Goal: Entertainment & Leisure: Consume media (video, audio)

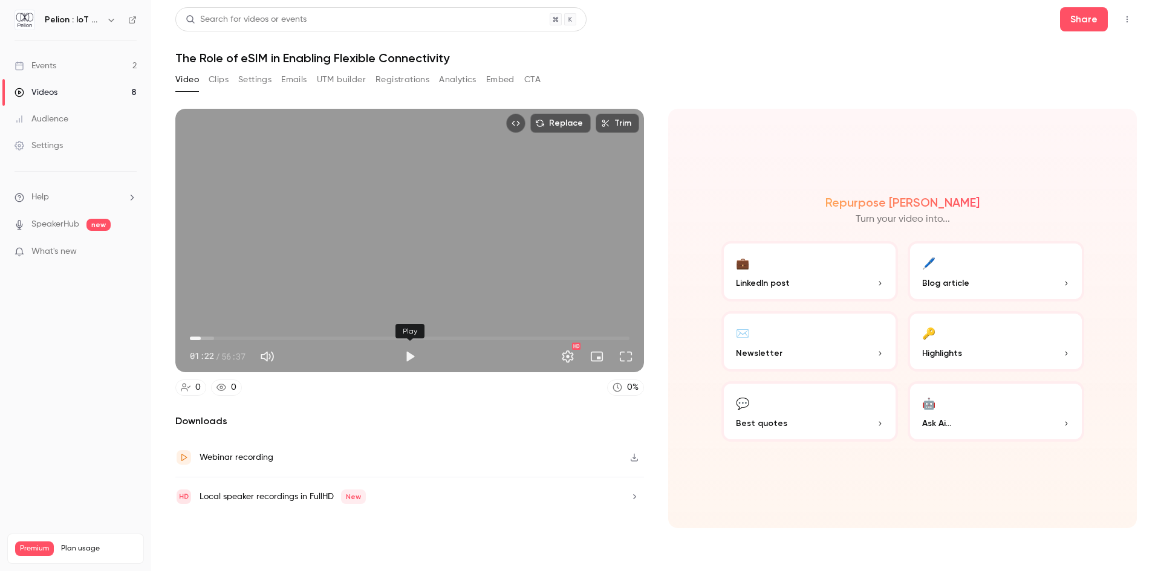
click at [416, 358] on button "Play" at bounding box center [410, 357] width 24 height 24
click at [620, 355] on button "Full screen" at bounding box center [626, 357] width 24 height 24
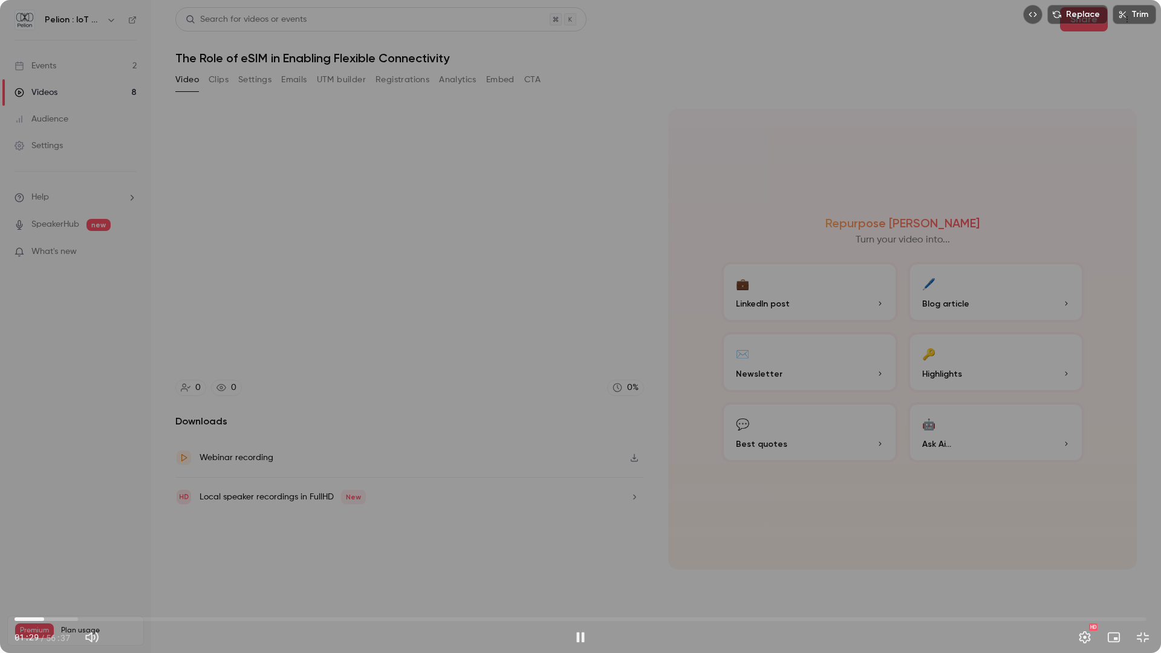
click at [100, 571] on span "01:29" at bounding box center [581, 618] width 1132 height 19
click at [240, 571] on span "09:01" at bounding box center [581, 618] width 1132 height 19
click at [265, 571] on span "11:18" at bounding box center [581, 618] width 1132 height 19
click at [307, 571] on span "12:32" at bounding box center [581, 618] width 1132 height 19
click at [336, 571] on span "14:38" at bounding box center [581, 618] width 1132 height 19
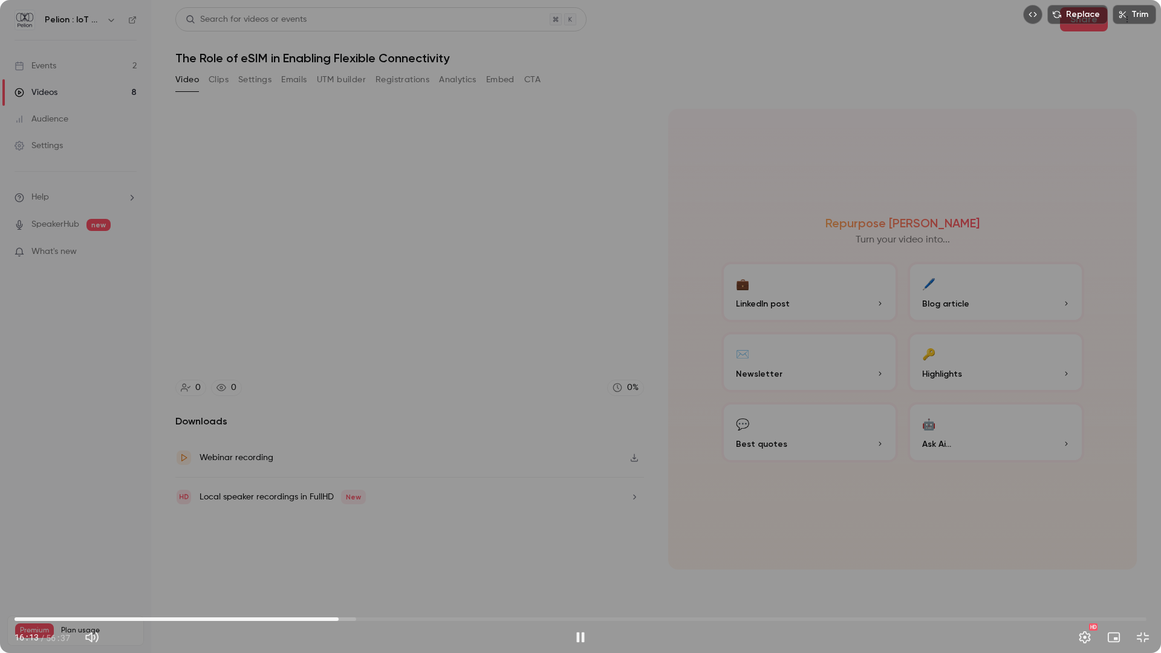
click at [302, 571] on span "16:13" at bounding box center [581, 618] width 1132 height 19
click at [302, 571] on span "14:22" at bounding box center [302, 619] width 4 height 4
click at [268, 571] on span "14:23" at bounding box center [581, 618] width 1132 height 19
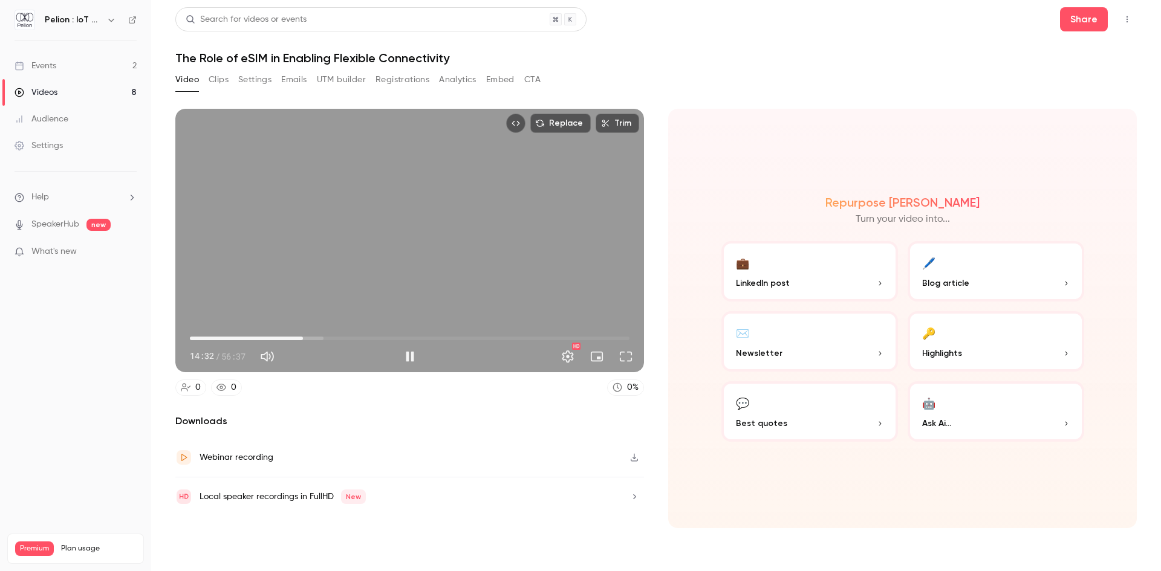
click at [619, 357] on button "Full screen" at bounding box center [626, 357] width 24 height 24
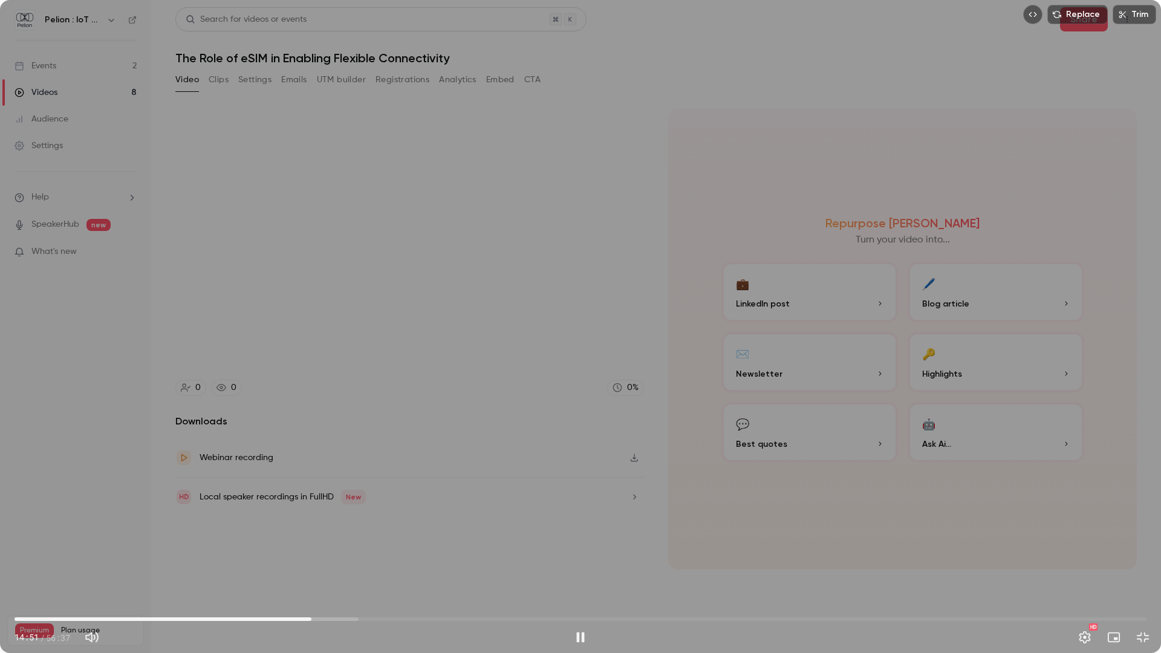
click at [340, 571] on span "14:51" at bounding box center [581, 618] width 1132 height 19
click at [389, 571] on span "16:16" at bounding box center [581, 618] width 1132 height 19
click at [421, 571] on span "18:45" at bounding box center [581, 618] width 1132 height 19
click at [443, 571] on span "20:25" at bounding box center [581, 618] width 1132 height 19
click at [463, 571] on span "22:24" at bounding box center [581, 618] width 1132 height 19
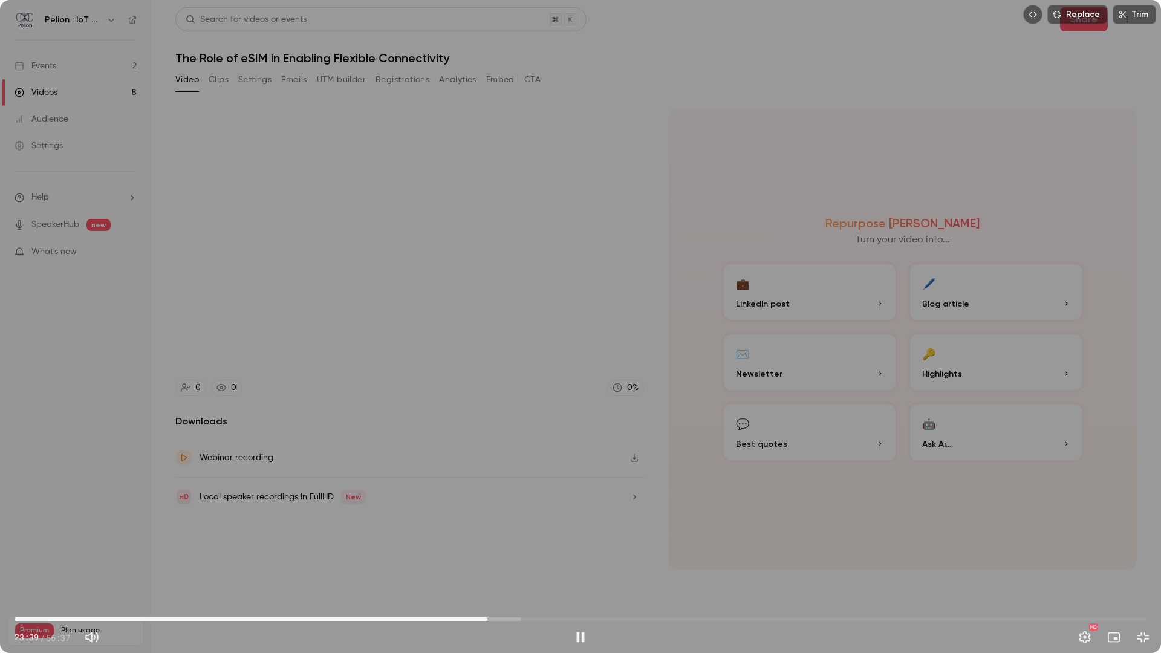
click at [429, 571] on span "23:39" at bounding box center [581, 618] width 1132 height 19
click at [436, 571] on span "21:05" at bounding box center [436, 619] width 4 height 4
click at [438, 571] on span "21:05" at bounding box center [436, 619] width 4 height 4
click at [449, 571] on span "21:43" at bounding box center [581, 618] width 1132 height 19
click at [456, 571] on span "22:04" at bounding box center [581, 618] width 1132 height 19
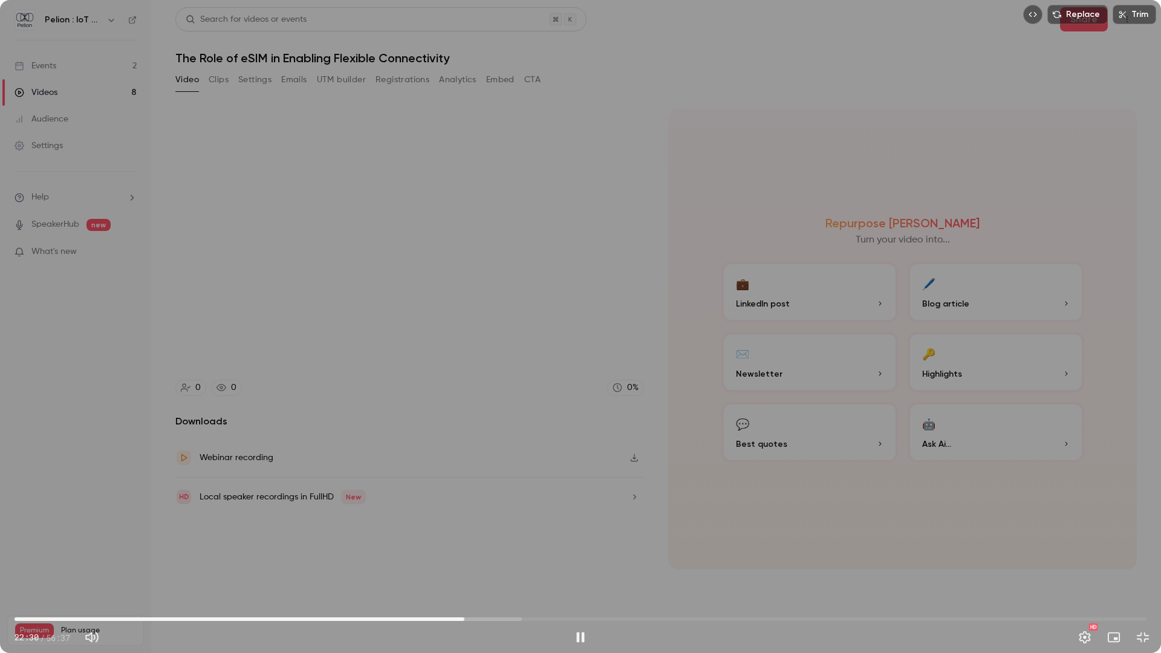
click at [464, 571] on span "22:30" at bounding box center [581, 618] width 1132 height 19
click at [576, 571] on button "Pause" at bounding box center [580, 637] width 24 height 24
click at [582, 571] on button "Play" at bounding box center [580, 637] width 24 height 24
click at [577, 571] on button "Pause" at bounding box center [580, 637] width 24 height 24
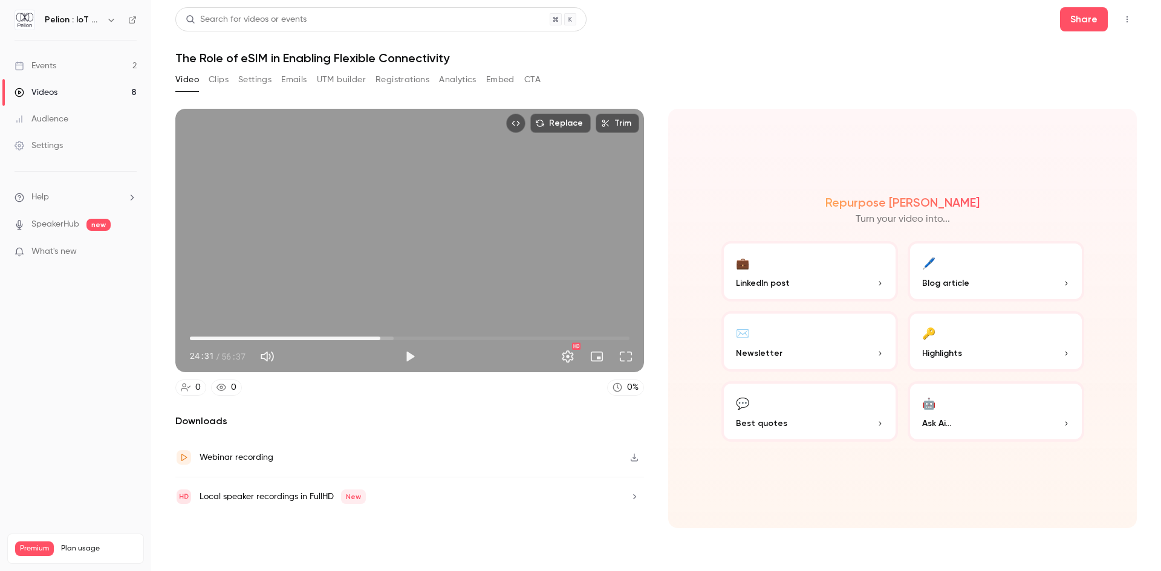
click at [201, 336] on span "24:31" at bounding box center [410, 338] width 440 height 19
click at [404, 356] on button "Play" at bounding box center [410, 357] width 24 height 24
click at [217, 335] on span "01:25" at bounding box center [410, 338] width 440 height 19
click at [207, 338] on span "03:32" at bounding box center [410, 338] width 440 height 19
click at [617, 353] on button "Full screen" at bounding box center [626, 357] width 24 height 24
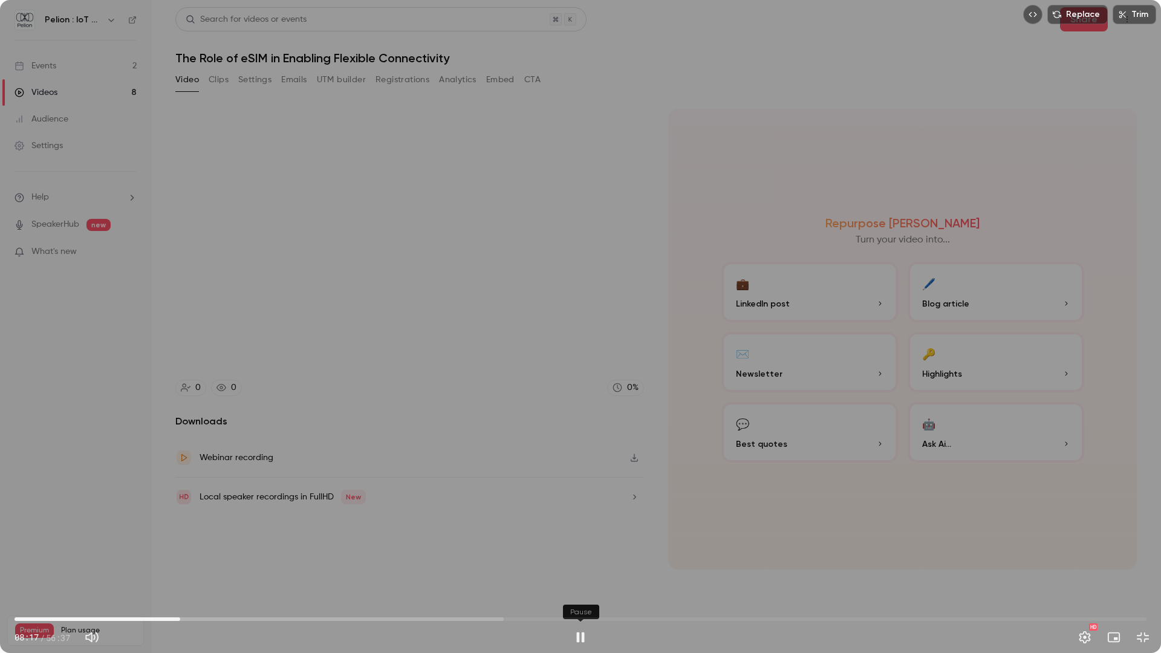
drag, startPoint x: 582, startPoint y: 631, endPoint x: 611, endPoint y: 628, distance: 29.2
click at [582, 571] on button "Pause" at bounding box center [580, 637] width 24 height 24
click at [121, 571] on span "05:19" at bounding box center [581, 618] width 1132 height 19
click at [571, 571] on button "Play" at bounding box center [580, 637] width 24 height 24
click at [142, 571] on span "06:22" at bounding box center [581, 618] width 1132 height 19
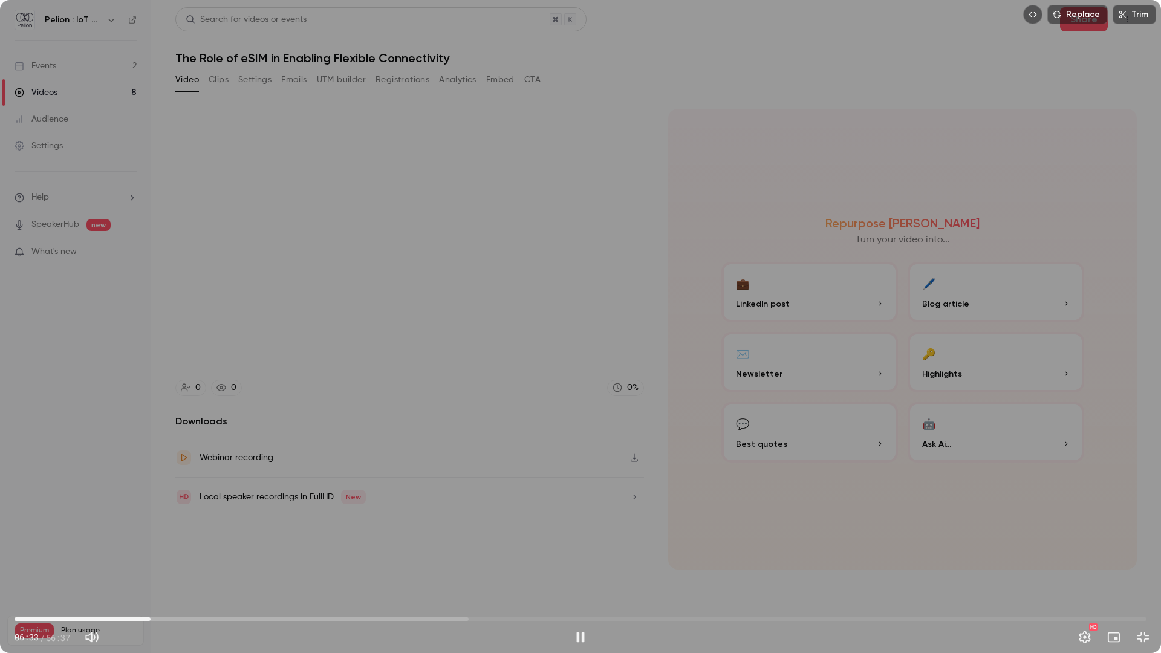
click at [151, 571] on span "06:48" at bounding box center [151, 619] width 4 height 4
click at [153, 571] on span "06:50" at bounding box center [151, 619] width 4 height 4
click at [158, 571] on span "07:03" at bounding box center [156, 619] width 4 height 4
click at [161, 571] on span "07:16" at bounding box center [160, 619] width 4 height 4
click at [176, 571] on span "07:33" at bounding box center [581, 618] width 1132 height 19
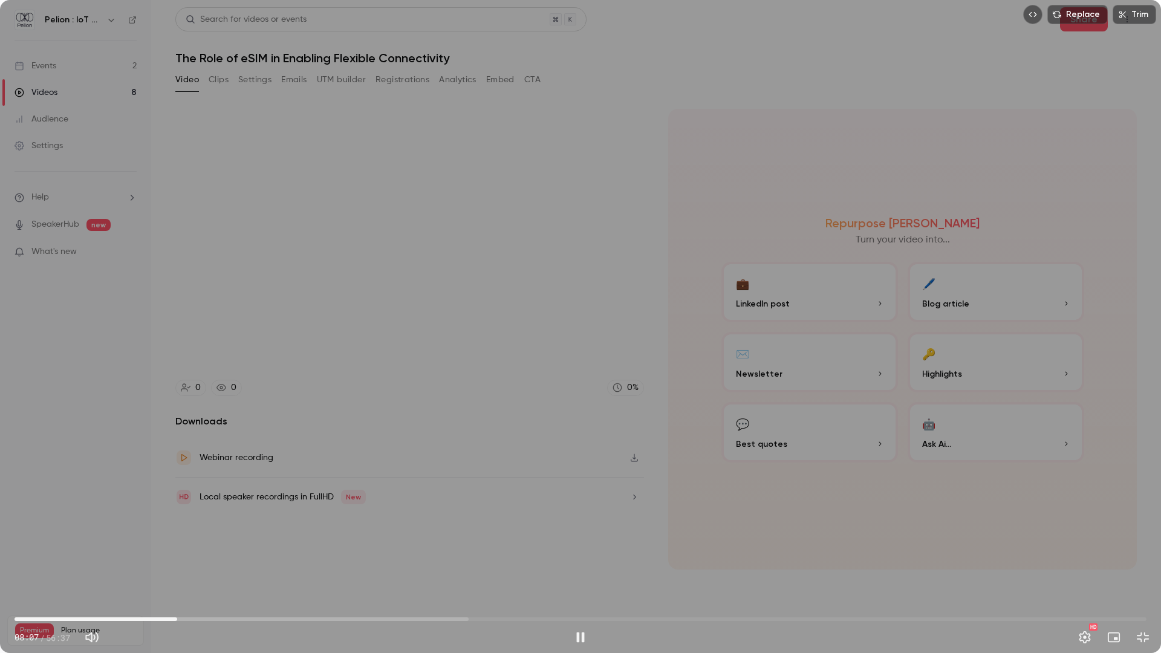
click at [161, 571] on span "08:07" at bounding box center [581, 618] width 1132 height 19
click at [582, 571] on button "Pause" at bounding box center [580, 637] width 24 height 24
click at [158, 571] on span "07:53" at bounding box center [581, 618] width 1132 height 19
click at [578, 571] on button "Play" at bounding box center [580, 637] width 24 height 24
click at [580, 571] on button "Pause" at bounding box center [580, 637] width 24 height 24
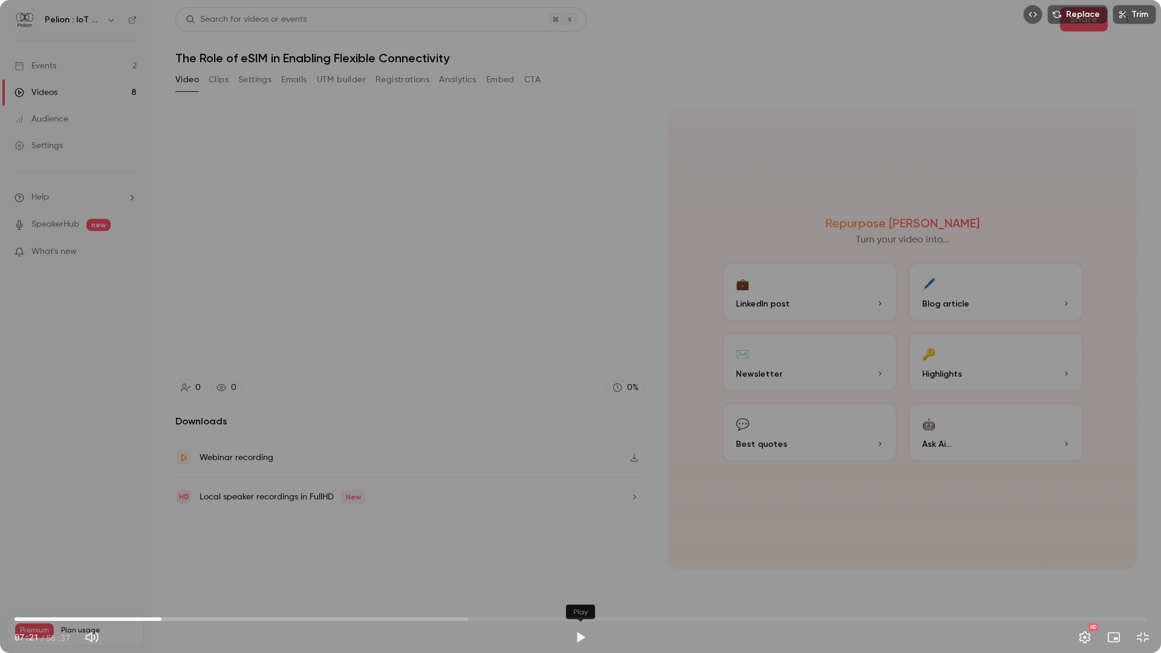
drag, startPoint x: 576, startPoint y: 637, endPoint x: 591, endPoint y: 631, distance: 15.7
click at [576, 571] on button "Play" at bounding box center [580, 637] width 24 height 24
click at [169, 571] on span "10:13" at bounding box center [581, 618] width 1132 height 19
click at [181, 571] on span "07:49" at bounding box center [581, 618] width 1132 height 19
click at [579, 571] on button "Pause" at bounding box center [580, 637] width 24 height 24
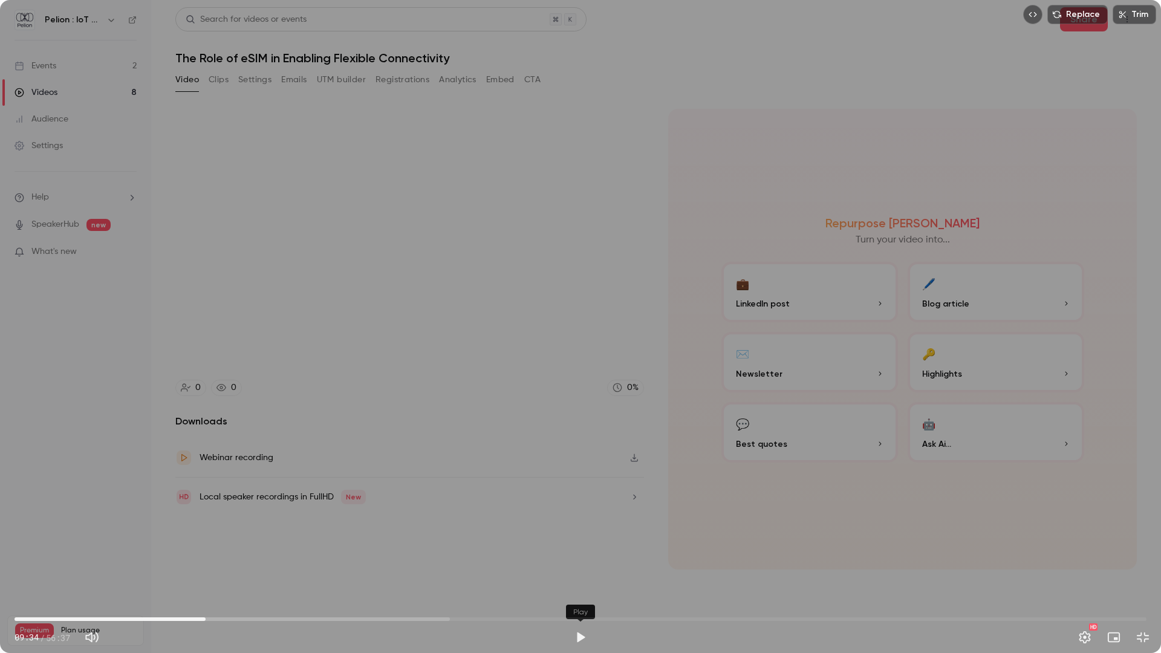
click at [585, 571] on button "Play" at bounding box center [580, 637] width 24 height 24
click at [328, 571] on span "15:40" at bounding box center [581, 618] width 1132 height 19
click at [331, 571] on span "15:44" at bounding box center [330, 619] width 4 height 4
click at [334, 571] on span "15:55" at bounding box center [333, 619] width 4 height 4
click at [585, 571] on button "Pause" at bounding box center [580, 637] width 24 height 24
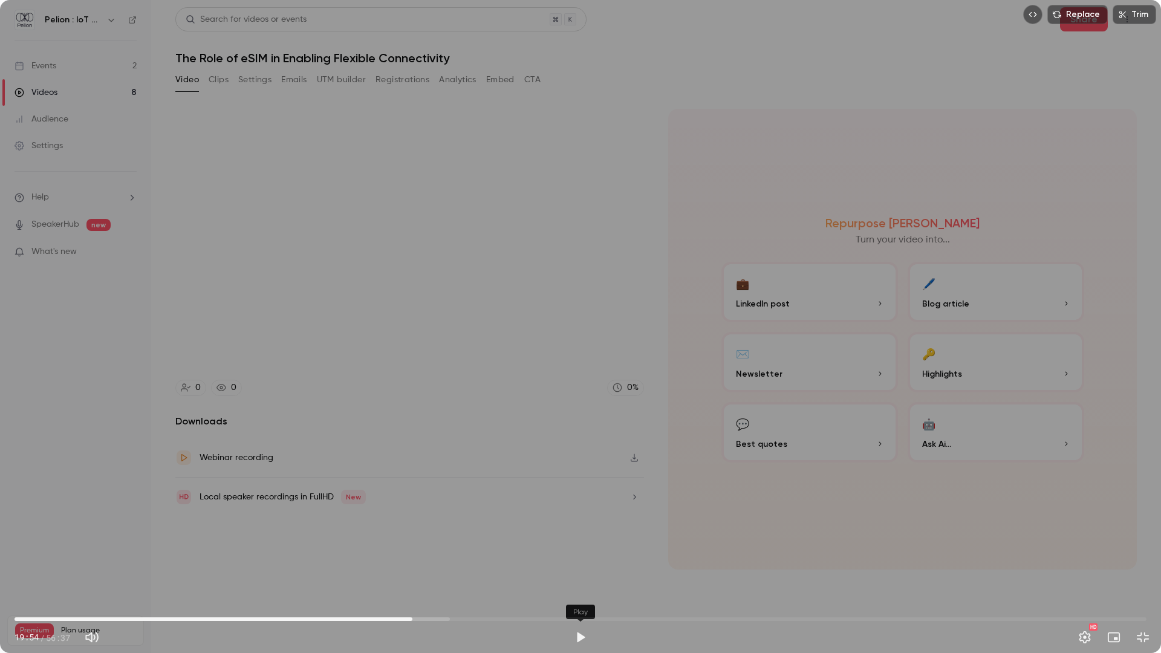
type input "******"
